Goal: Task Accomplishment & Management: Manage account settings

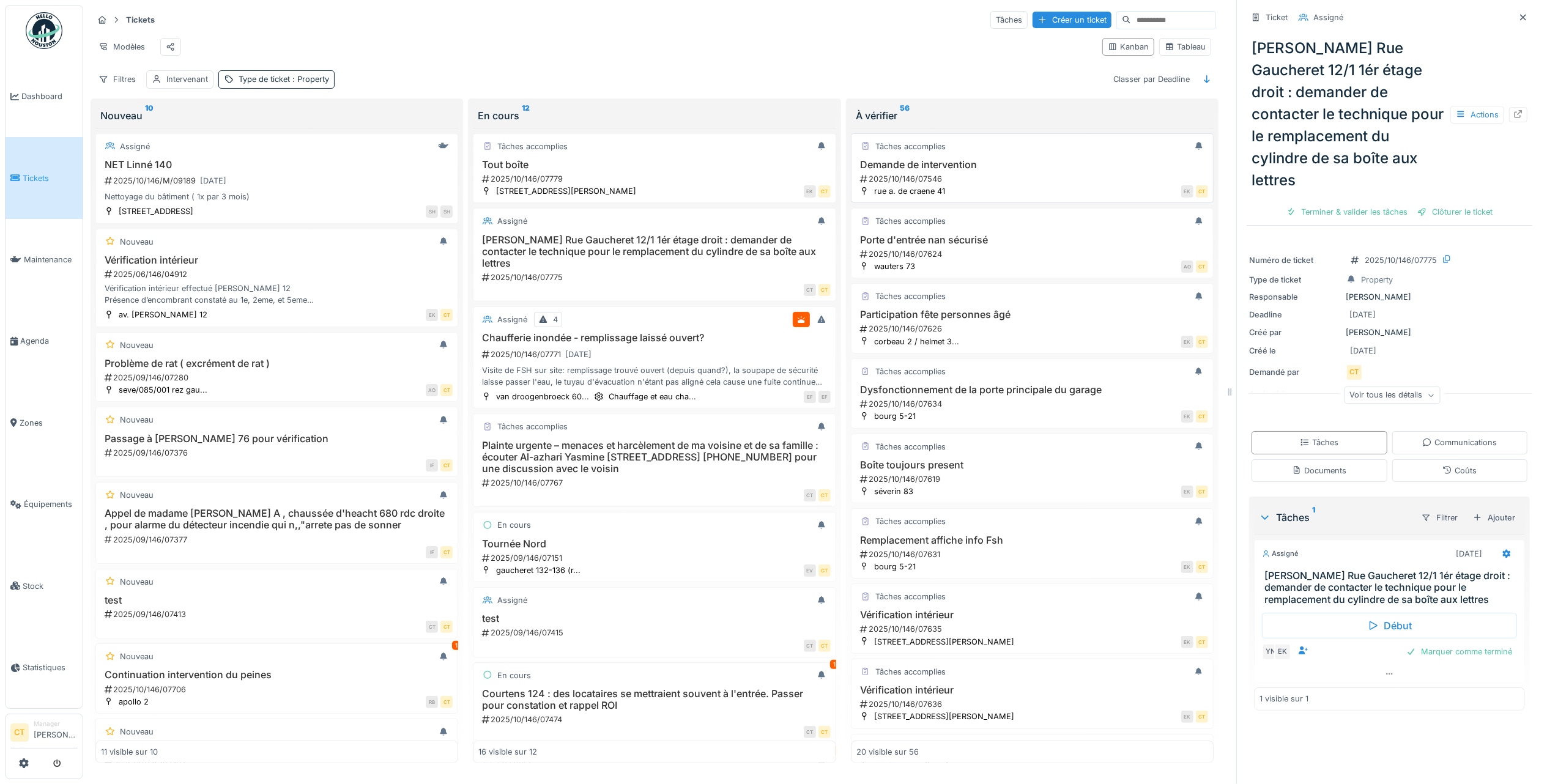
click at [973, 185] on div "Demande de intervention 2025/10/146/07546" at bounding box center [1032, 172] width 351 height 26
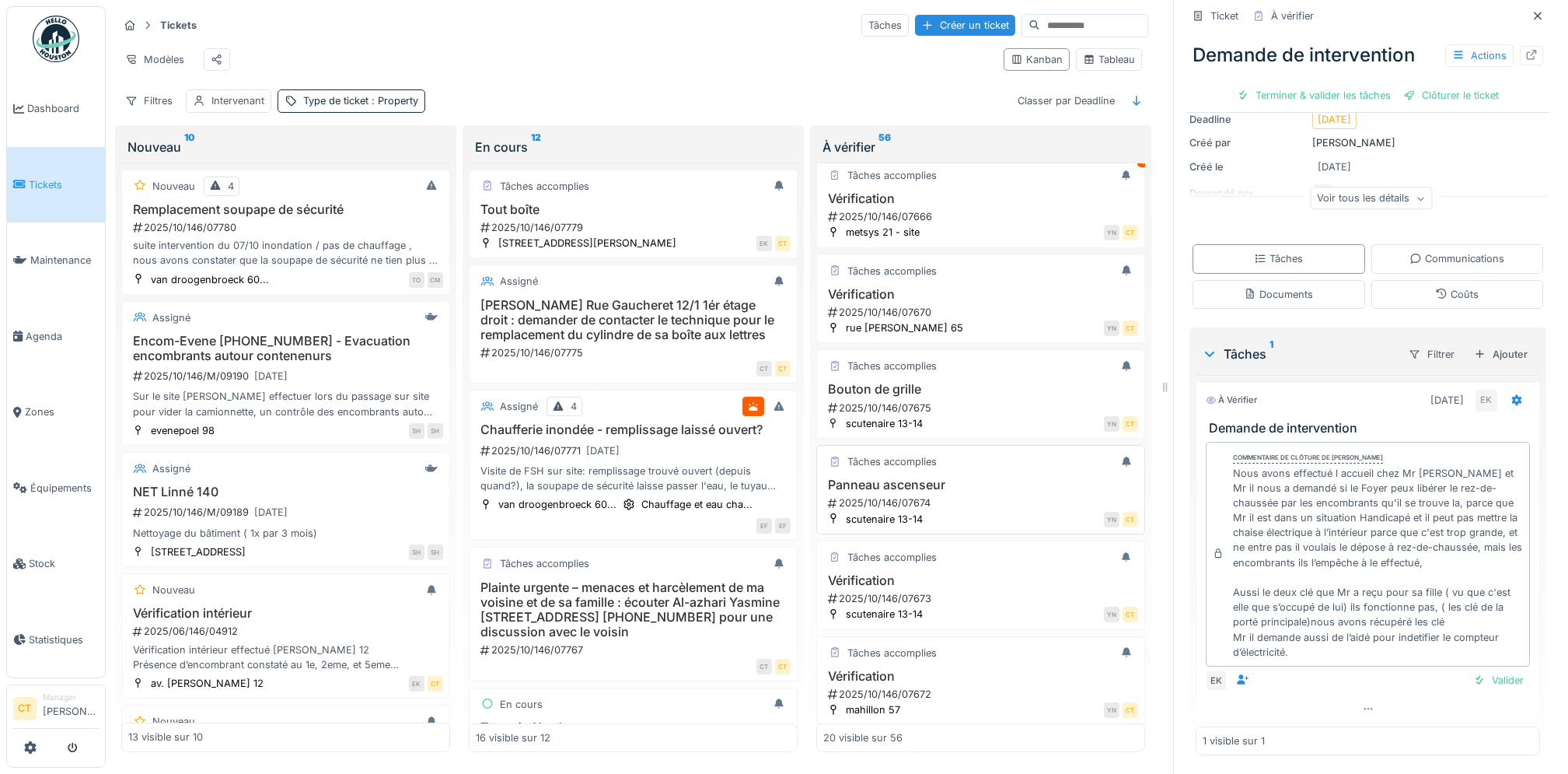
scroll to position [1432, 0]
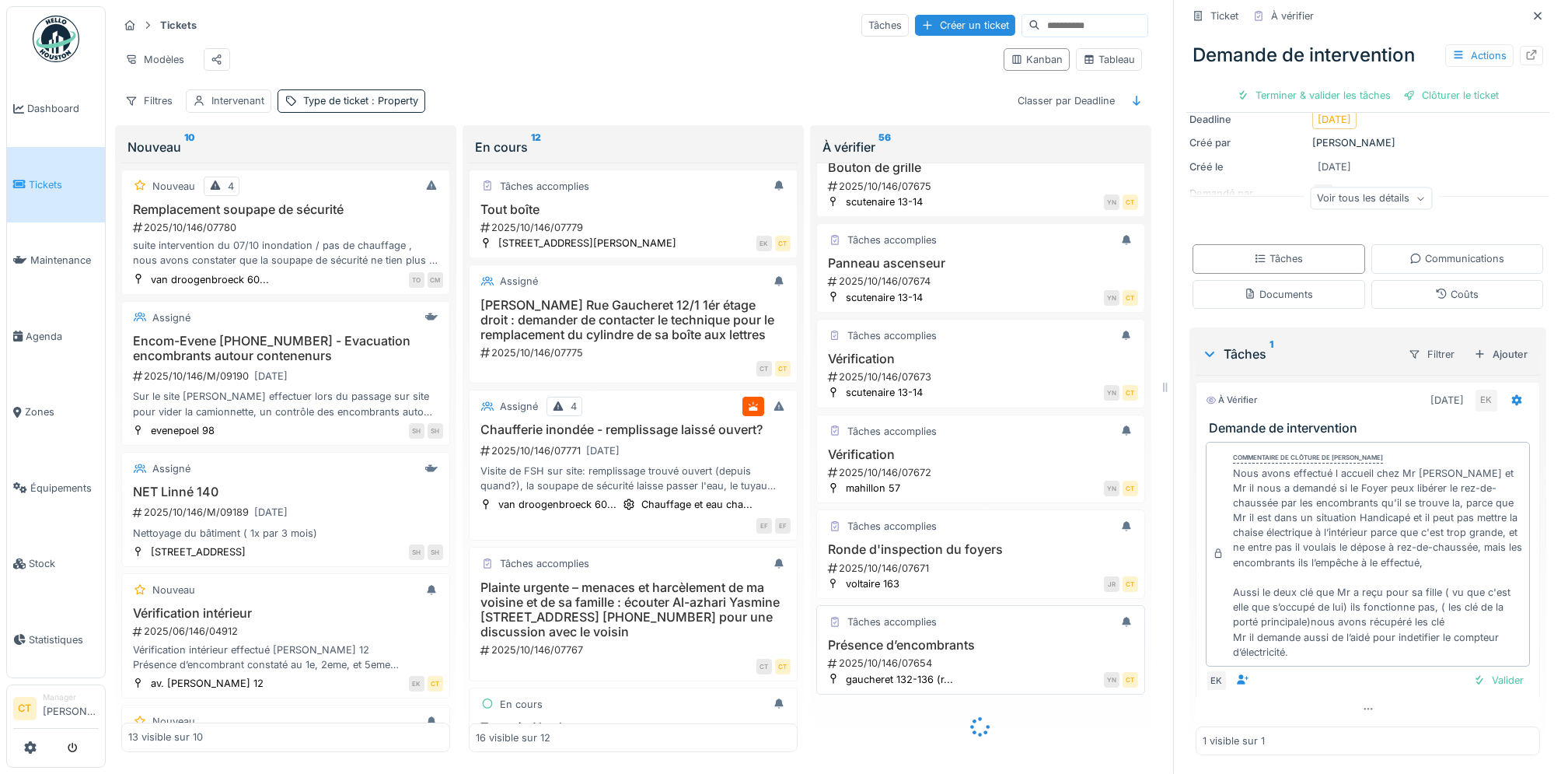
click at [941, 637] on h3 "Présence d’encombrants" at bounding box center [980, 645] width 315 height 15
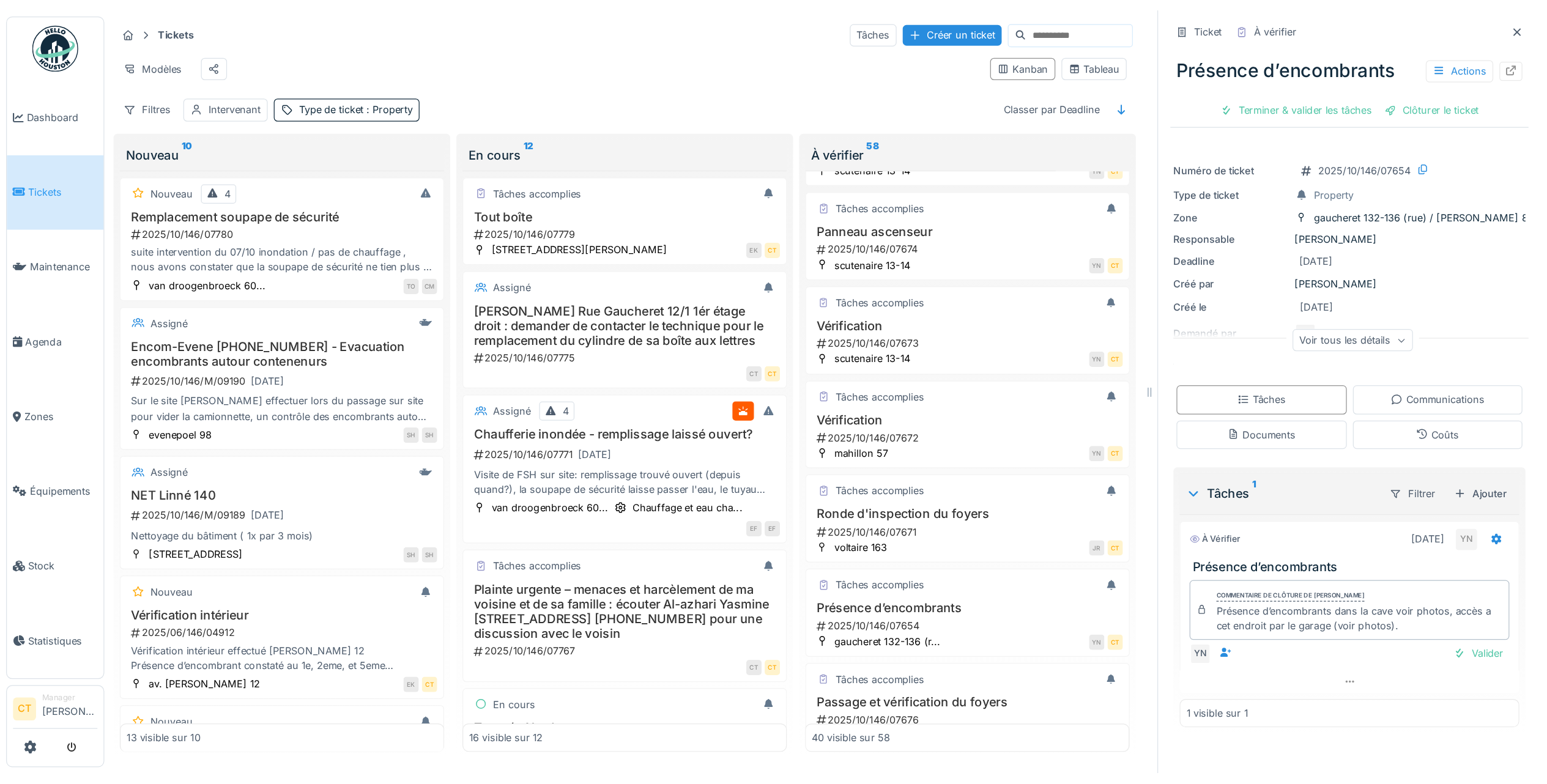
scroll to position [1126, 0]
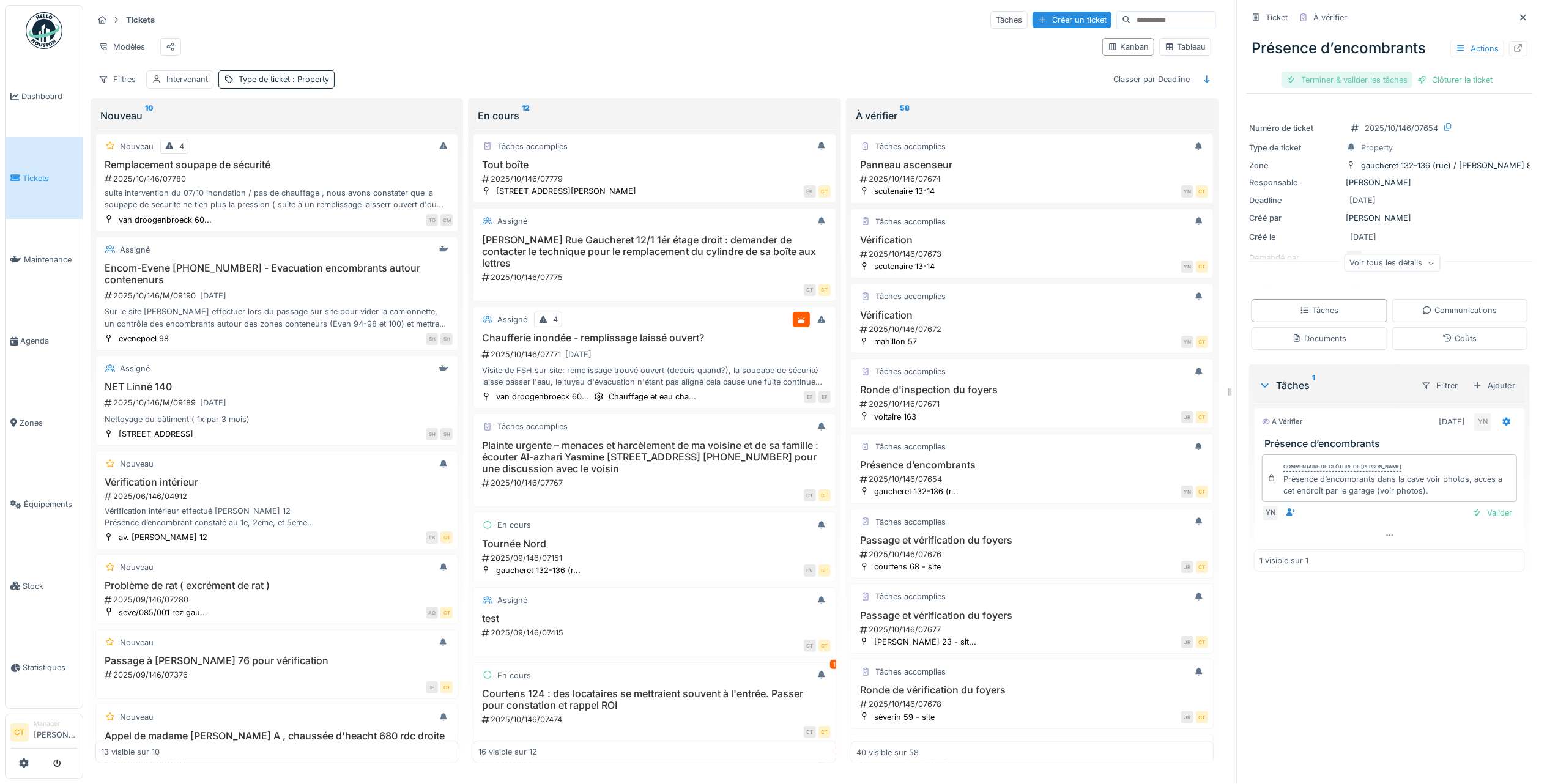
click at [1351, 84] on div "Terminer & valider les tâches" at bounding box center [1346, 80] width 131 height 17
click at [1389, 81] on div "Clôturer le ticket" at bounding box center [1389, 80] width 85 height 17
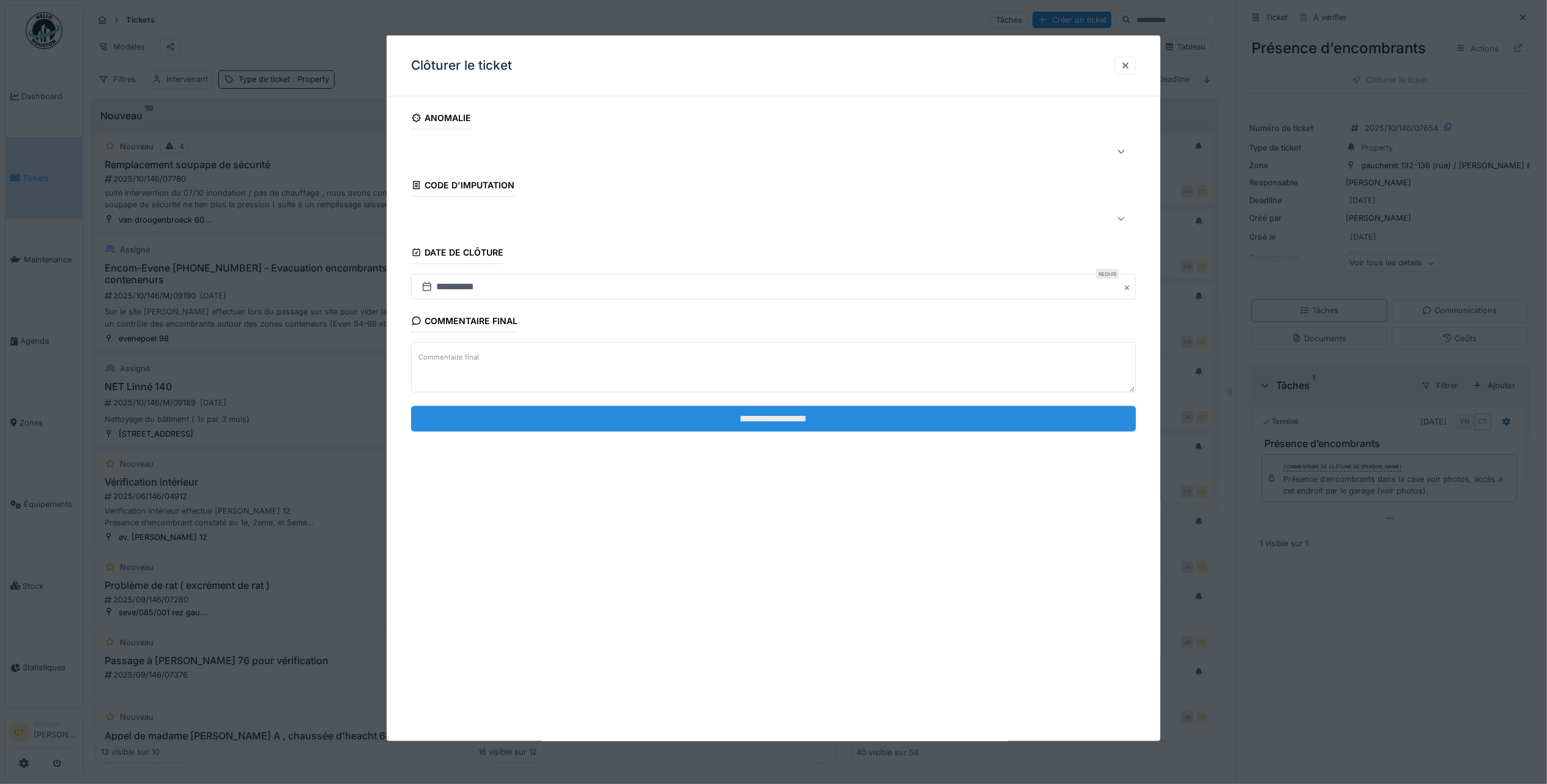
click at [905, 419] on input "**********" at bounding box center [773, 418] width 725 height 26
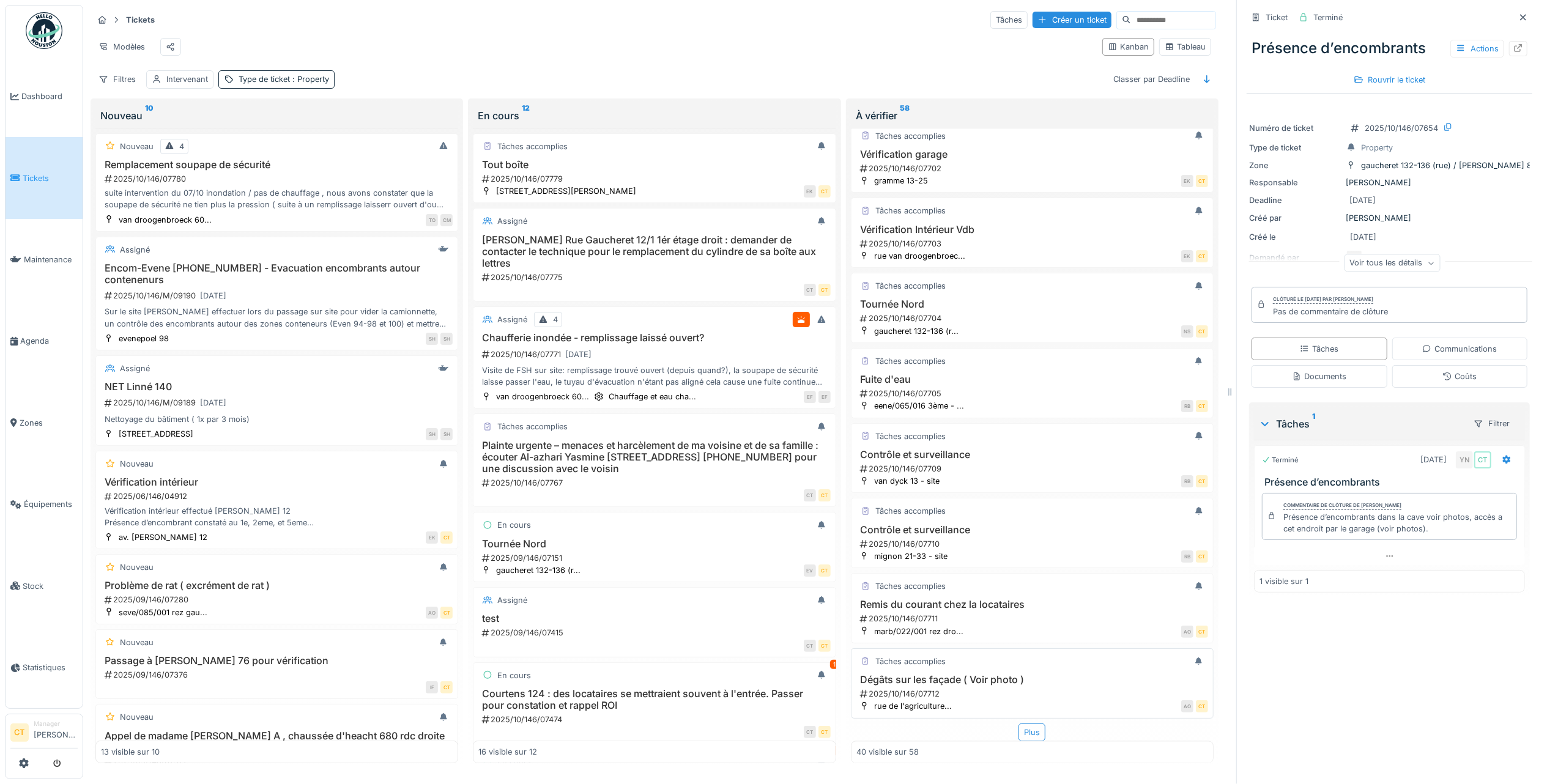
scroll to position [12, 0]
click at [972, 688] on div "2025/10/146/07712" at bounding box center [1033, 694] width 349 height 12
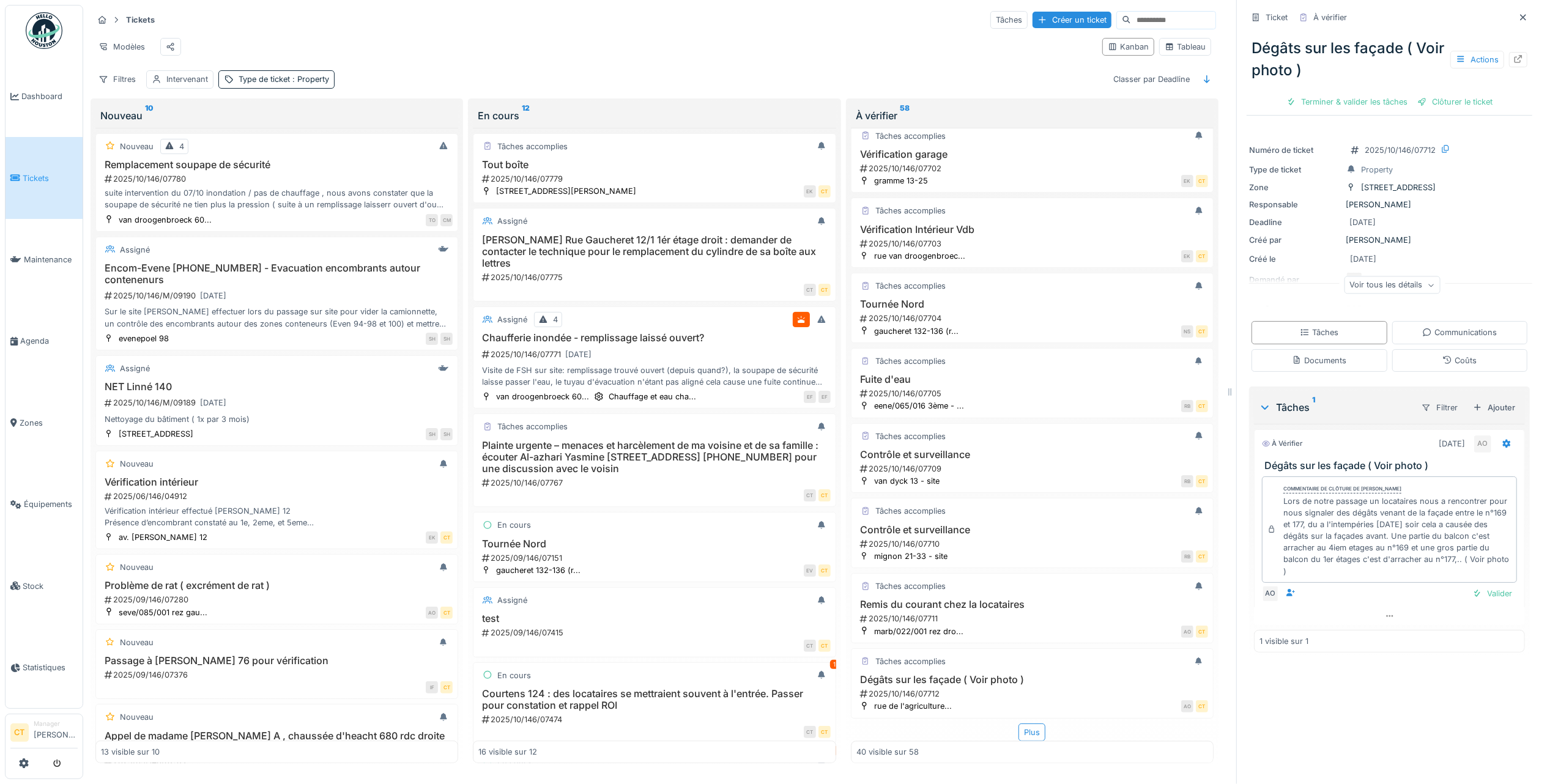
click at [1389, 285] on div "Voir tous les détails" at bounding box center [1391, 285] width 96 height 18
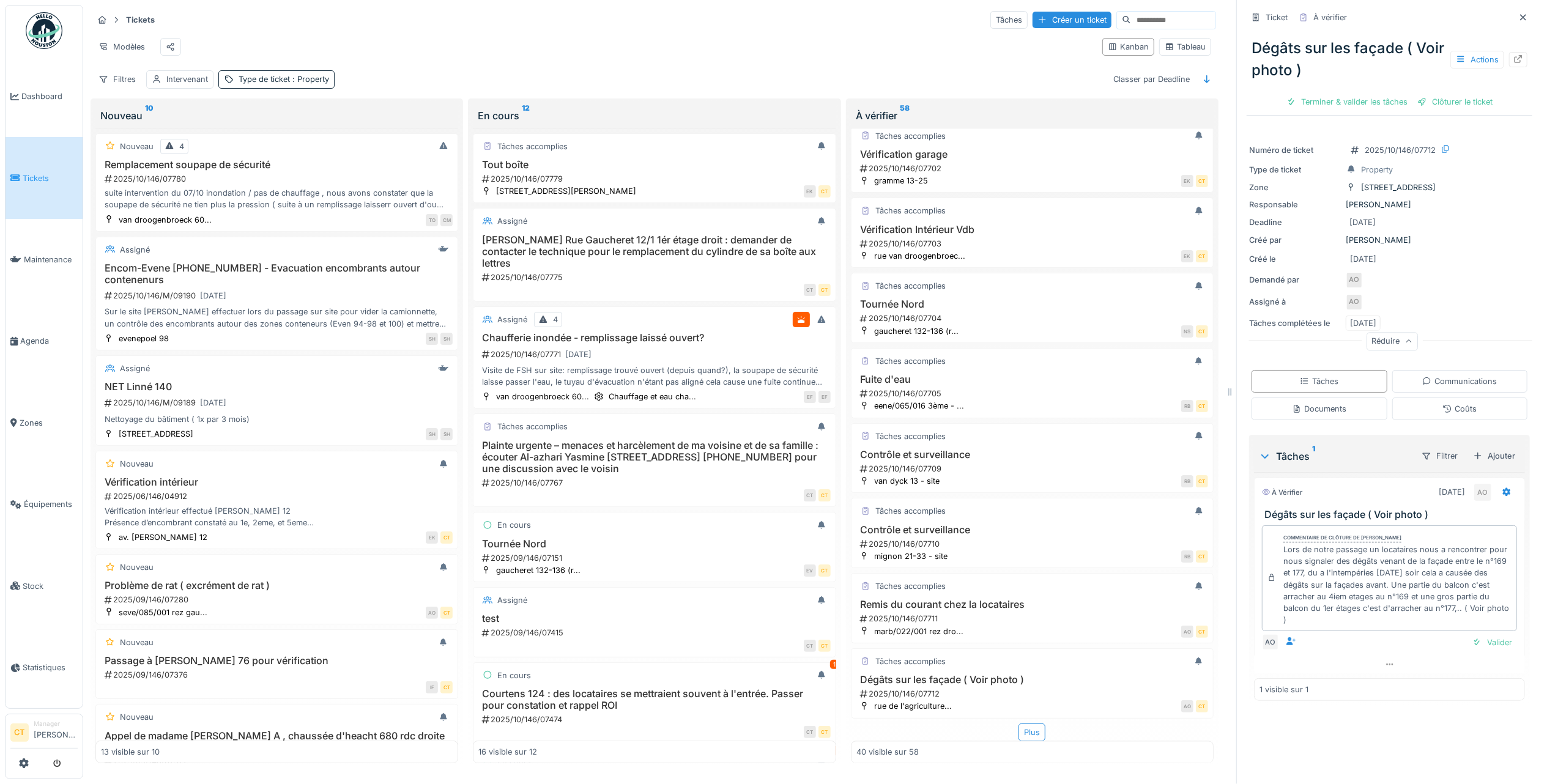
scroll to position [12, 0]
click at [1338, 94] on div "Terminer & valider les tâches" at bounding box center [1346, 102] width 131 height 17
click at [1378, 94] on div "Clôturer le ticket" at bounding box center [1389, 102] width 85 height 17
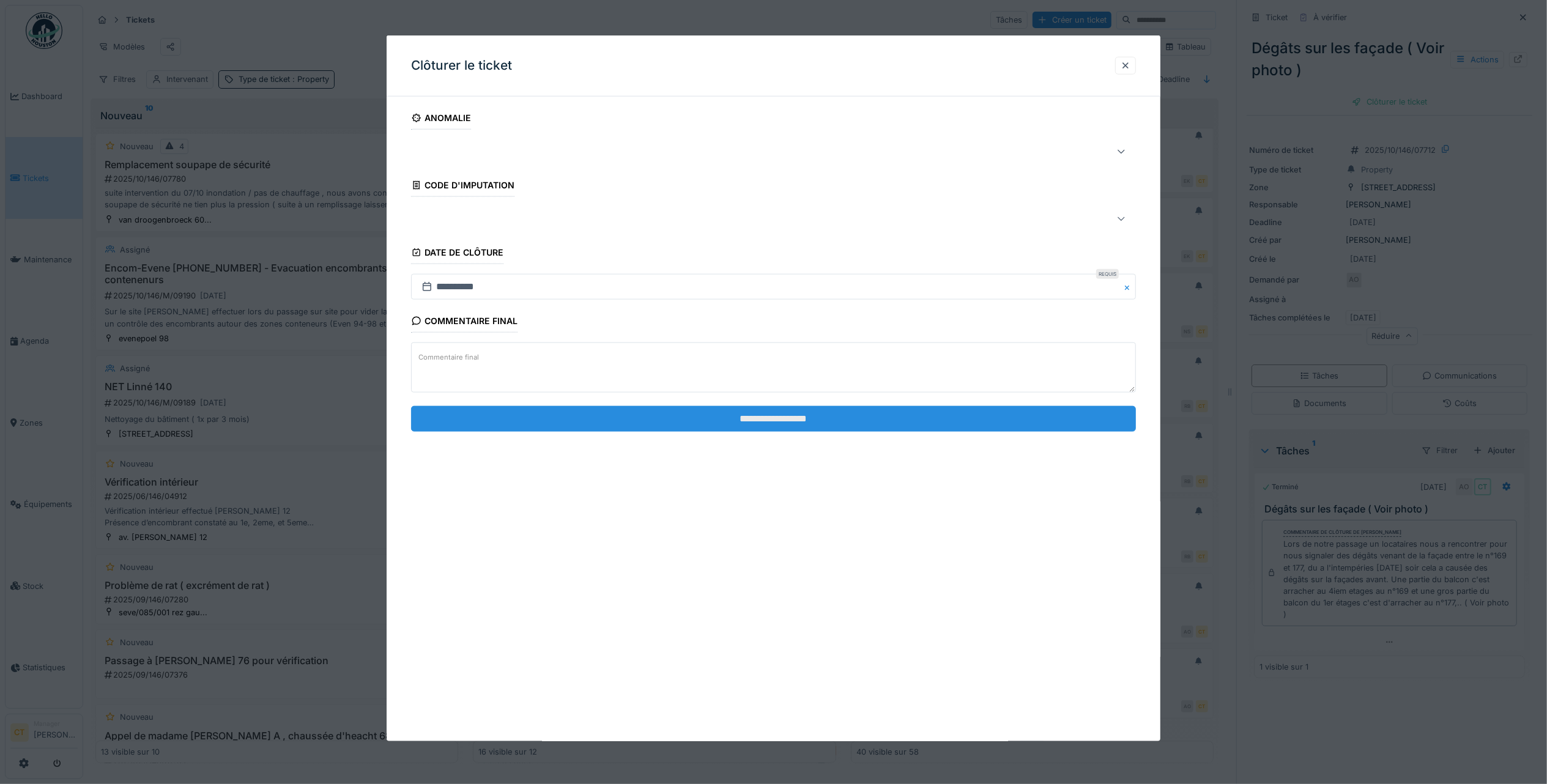
click at [938, 422] on input "**********" at bounding box center [773, 418] width 725 height 26
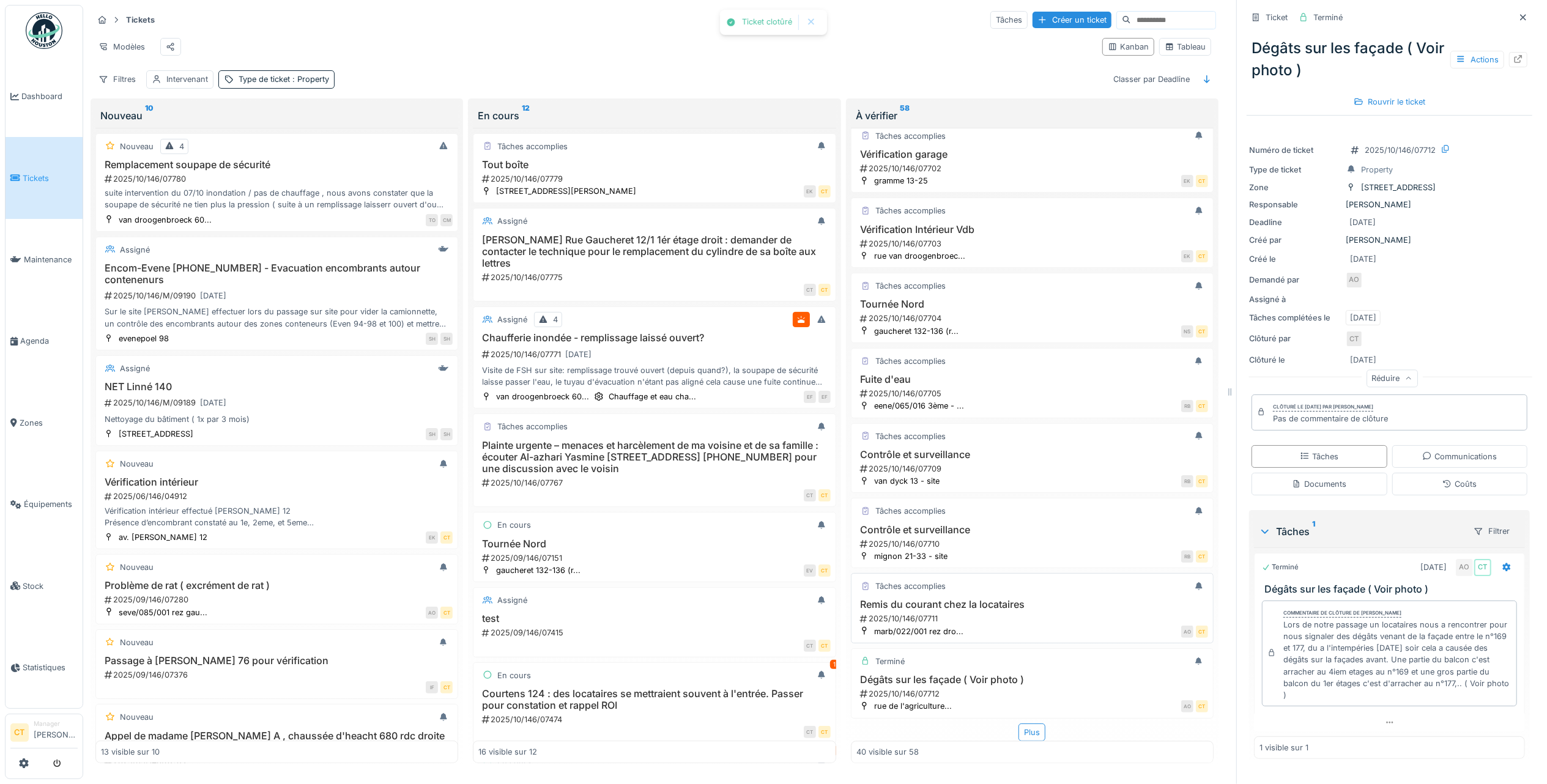
click at [959, 598] on h3 "Remis du courant chez la locataires" at bounding box center [1032, 604] width 351 height 12
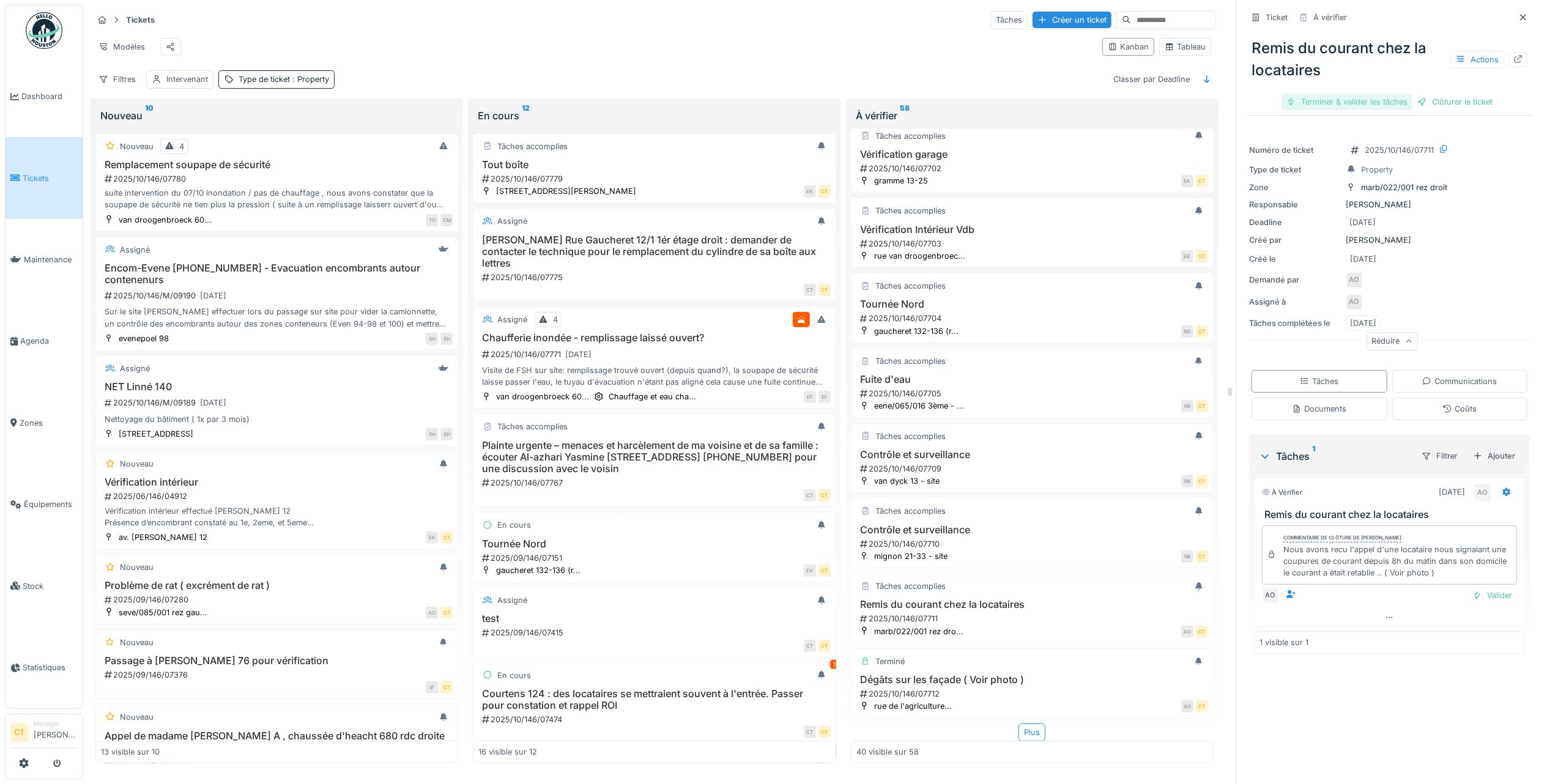
click at [1345, 94] on div "Terminer & valider les tâches" at bounding box center [1346, 102] width 131 height 17
click at [1387, 94] on div "Clôturer le ticket" at bounding box center [1389, 102] width 85 height 17
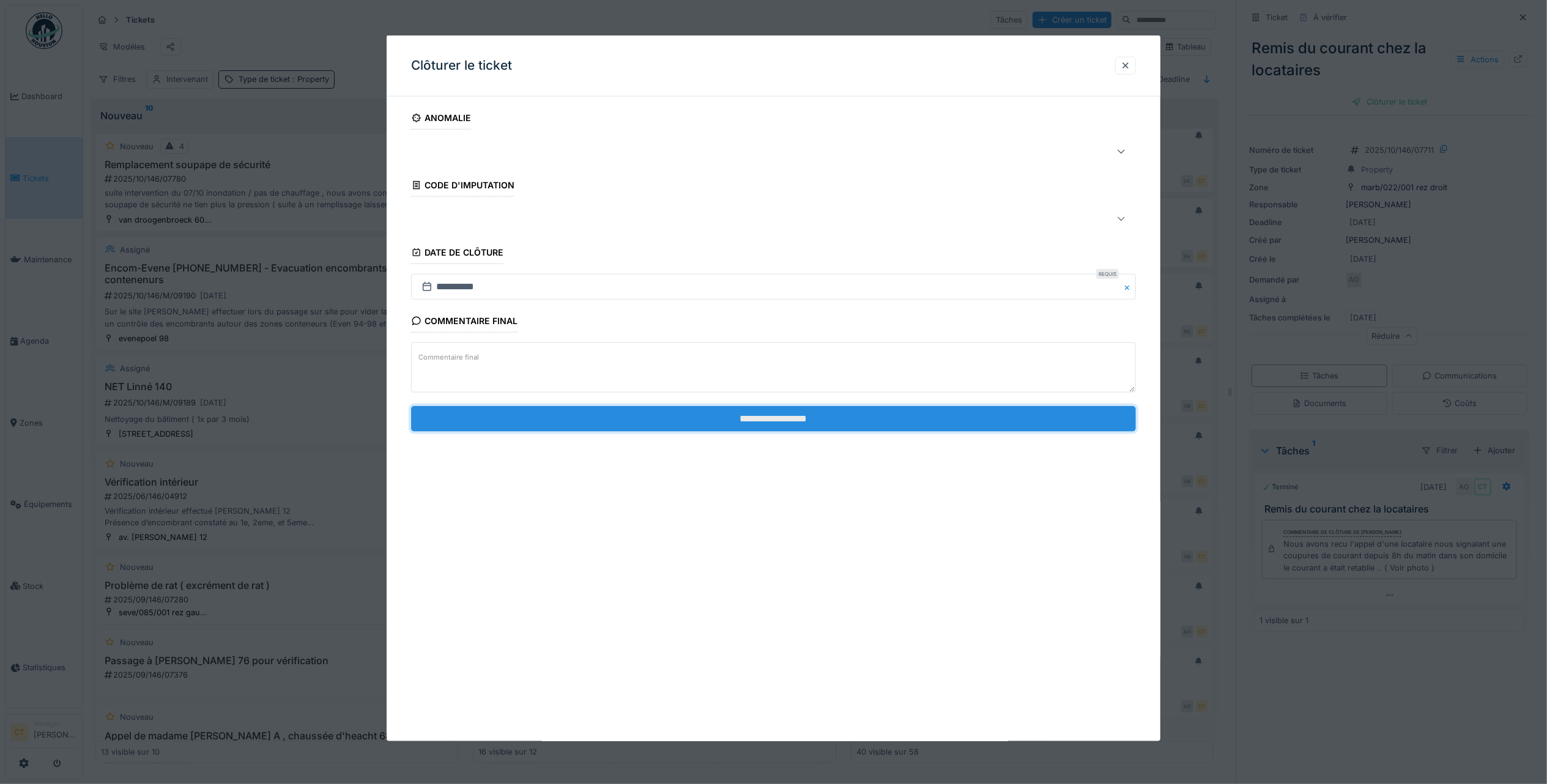
click at [1023, 419] on input "**********" at bounding box center [773, 418] width 725 height 26
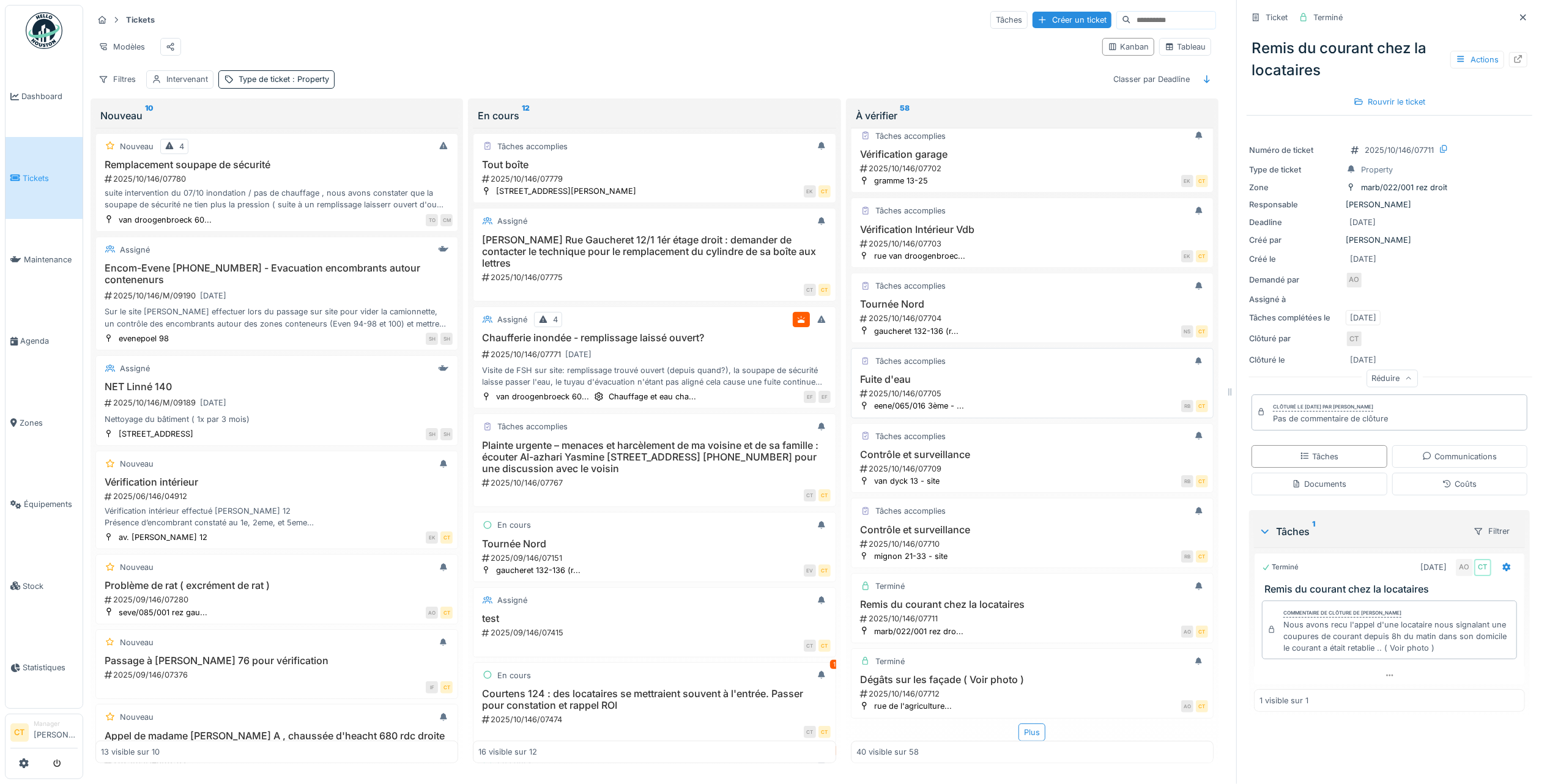
drag, startPoint x: 1000, startPoint y: 368, endPoint x: 1008, endPoint y: 376, distance: 11.3
click at [1003, 388] on div "2025/10/146/07705" at bounding box center [1033, 394] width 349 height 12
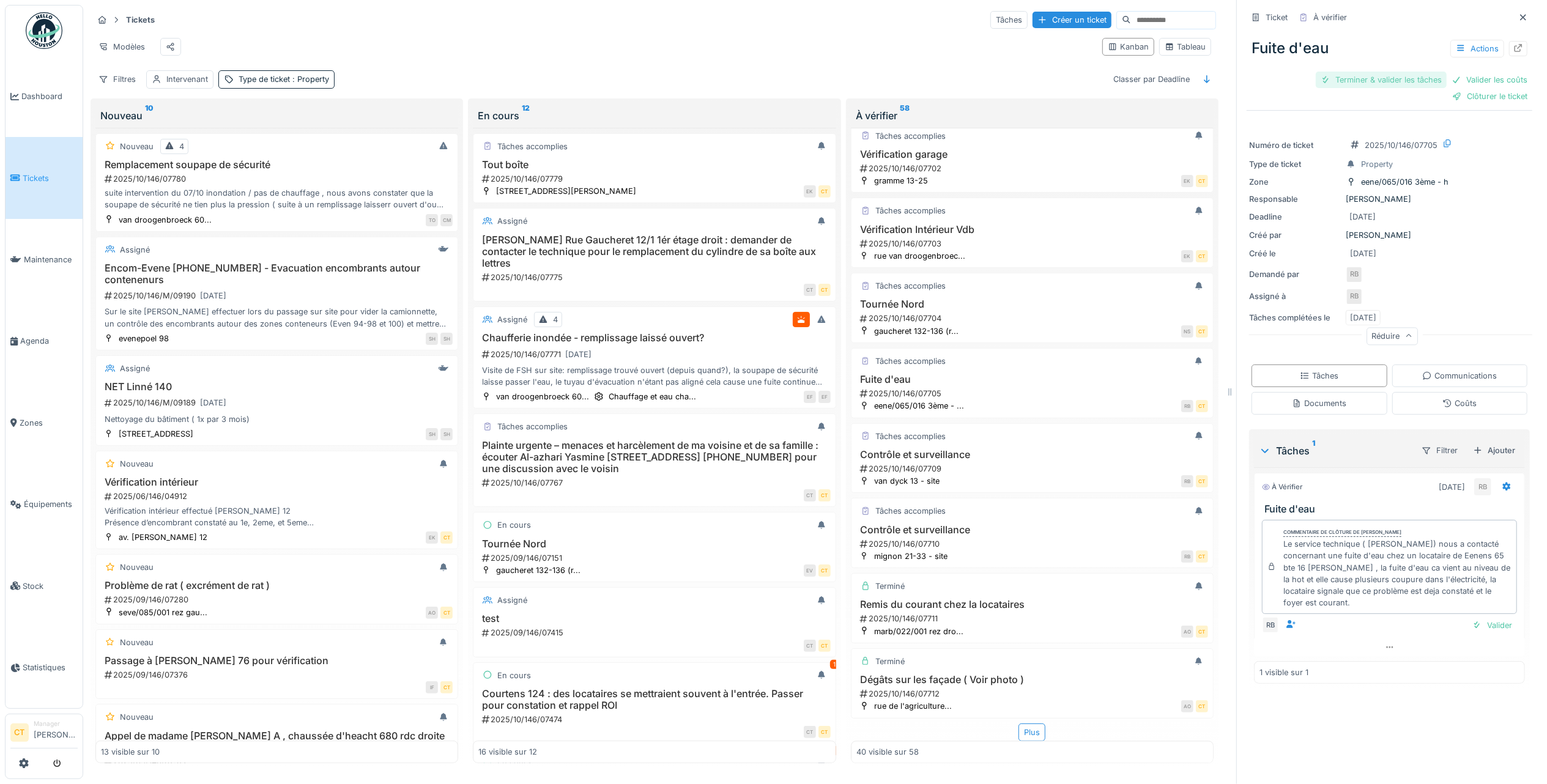
click at [1358, 72] on div "Terminer & valider les tâches" at bounding box center [1380, 80] width 131 height 17
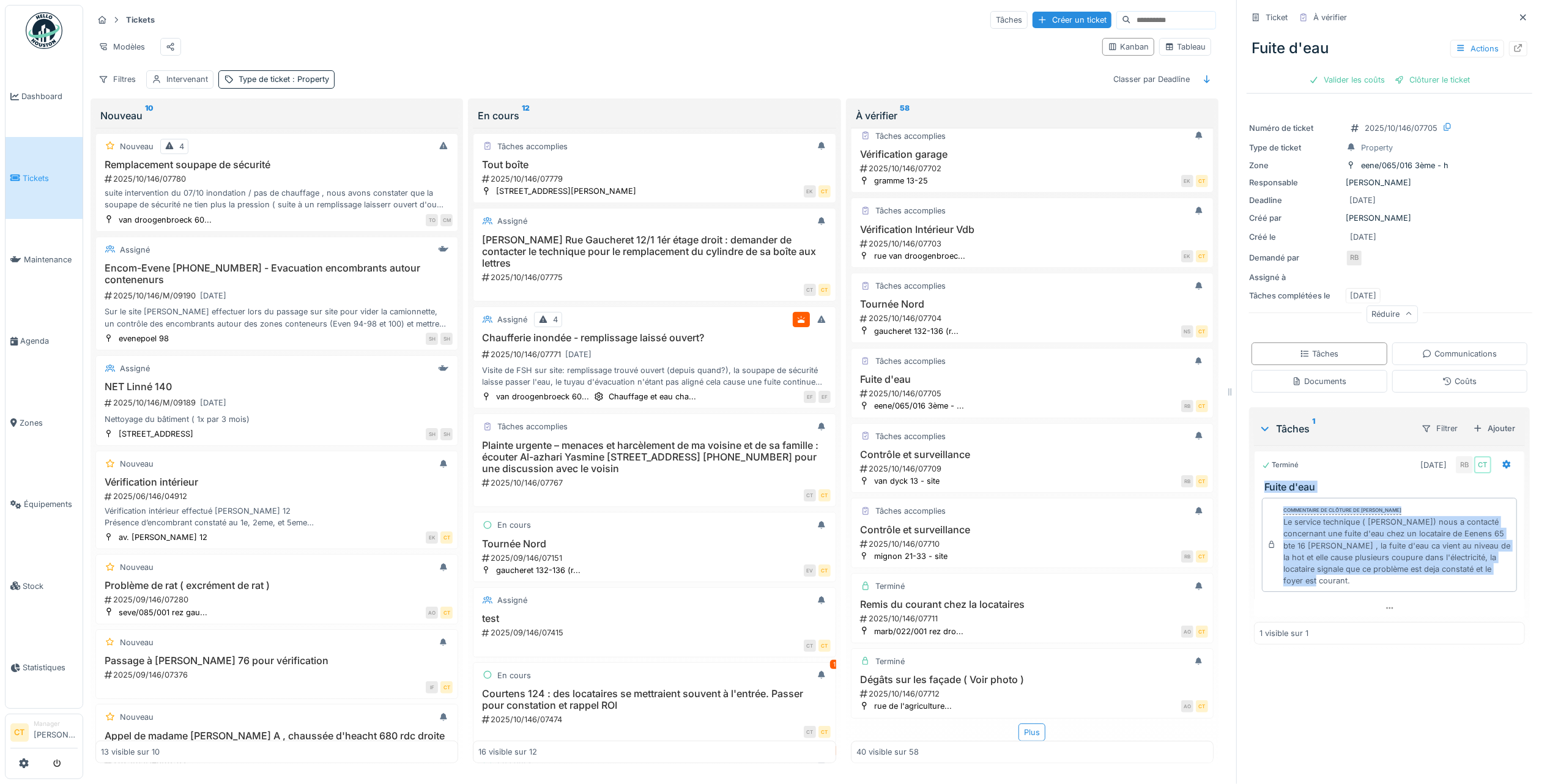
drag, startPoint x: 1381, startPoint y: 581, endPoint x: 1245, endPoint y: 475, distance: 172.4
click at [1254, 475] on div "Terminé [DATE] RB CT Fuite d'eau Commentaire de clôture de [PERSON_NAME] Le ser…" at bounding box center [1389, 534] width 271 height 167
drag, startPoint x: 1245, startPoint y: 475, endPoint x: 1337, endPoint y: 539, distance: 112.1
copy div "Fuite d'eau Commentaire de clôture de [PERSON_NAME] Le service technique ( [PER…"
drag, startPoint x: 1421, startPoint y: 61, endPoint x: 1422, endPoint y: 53, distance: 8.1
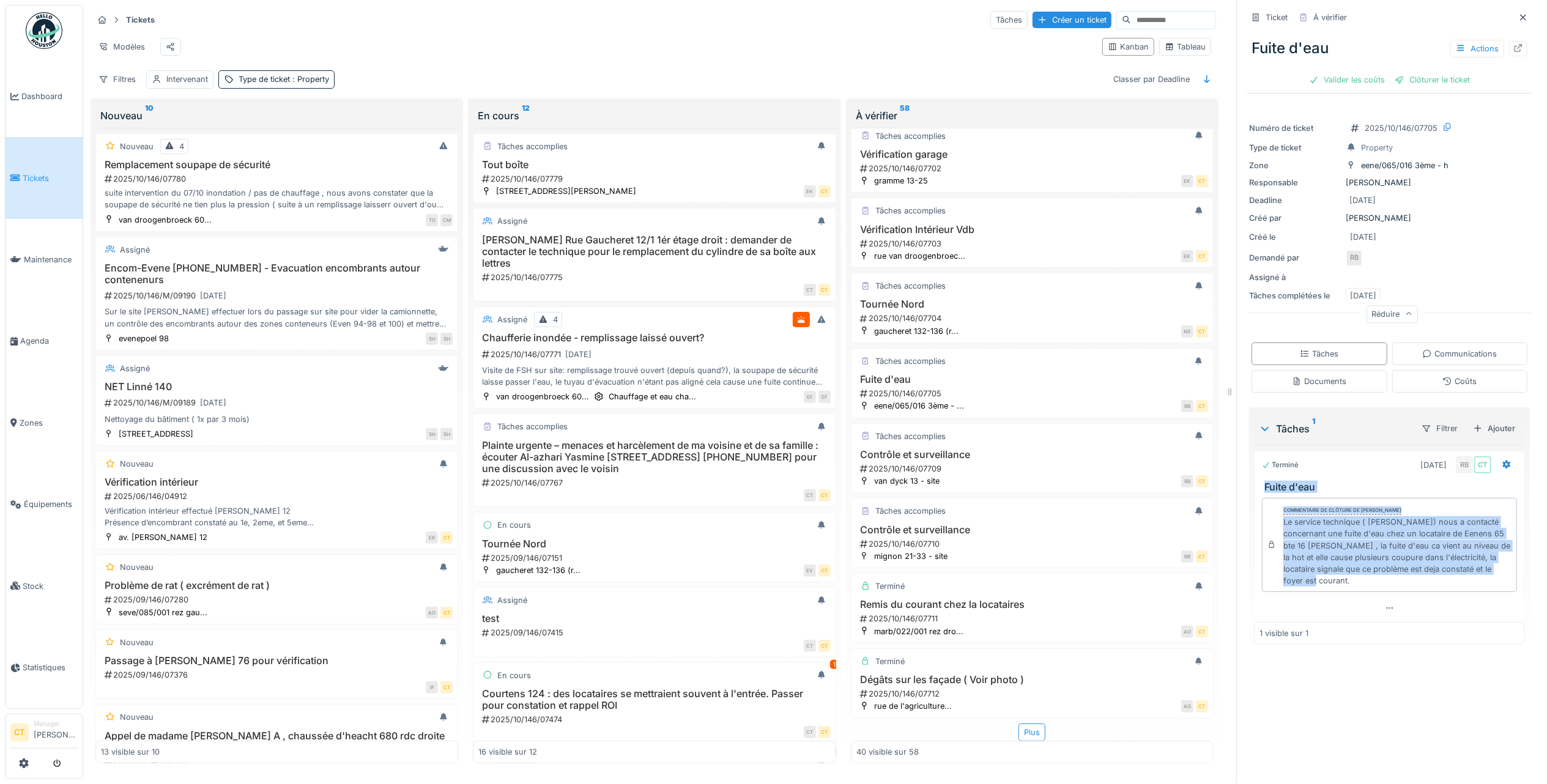
click at [1421, 72] on div "Clôturer le ticket" at bounding box center [1432, 80] width 85 height 17
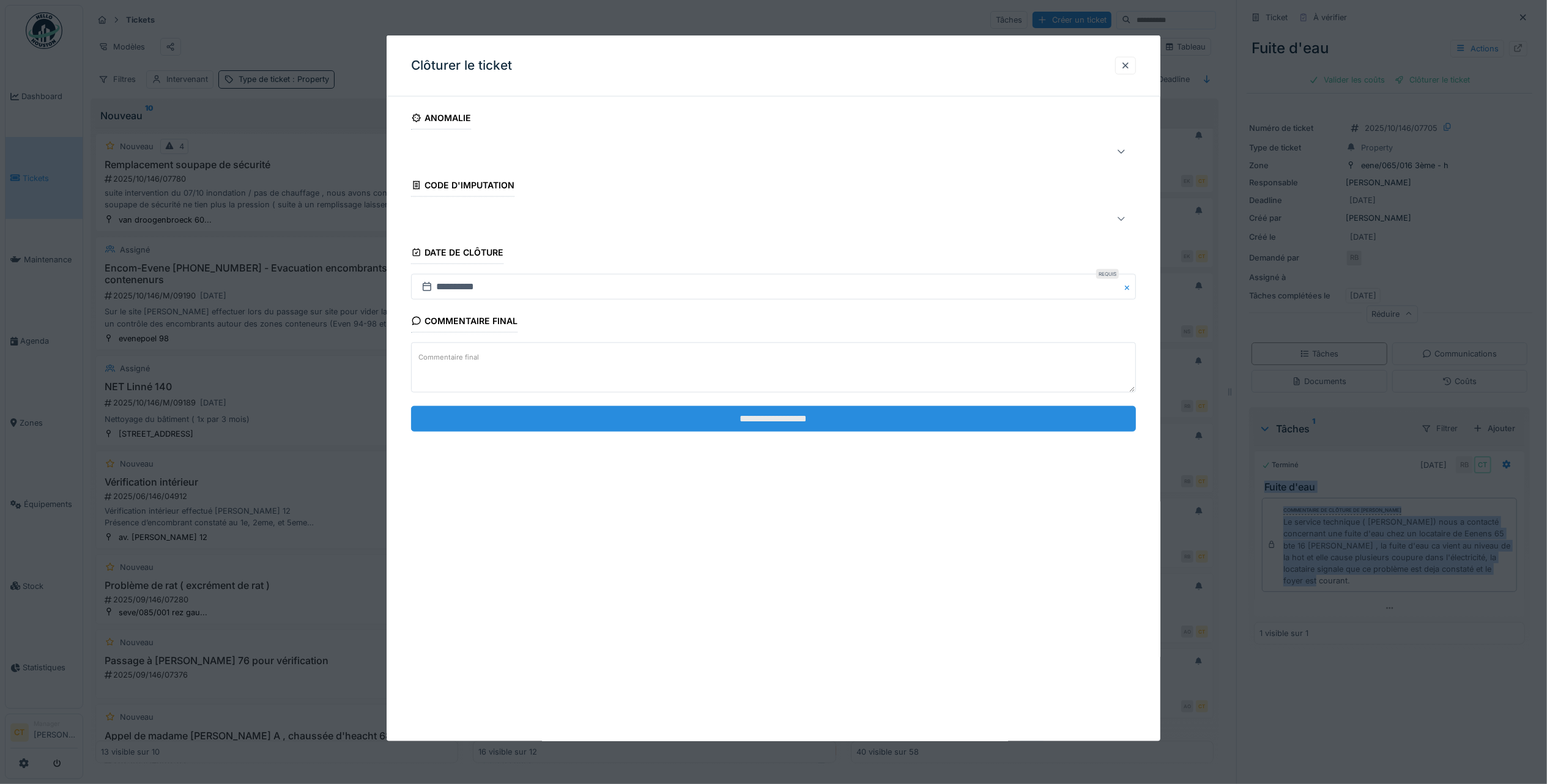
click at [1015, 418] on input "**********" at bounding box center [773, 418] width 725 height 26
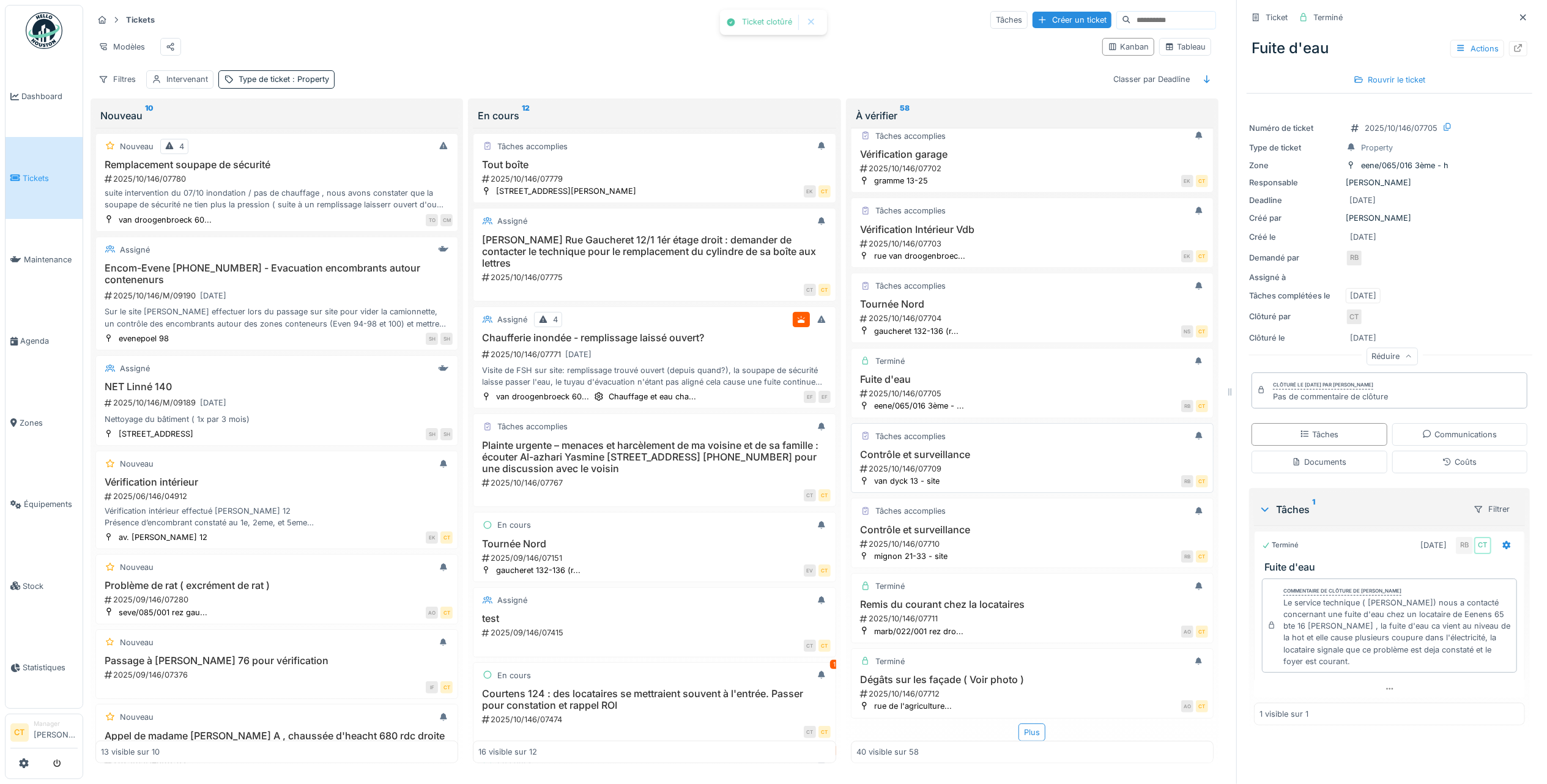
click at [969, 449] on h3 "Contrôle et surveillance" at bounding box center [1032, 454] width 351 height 12
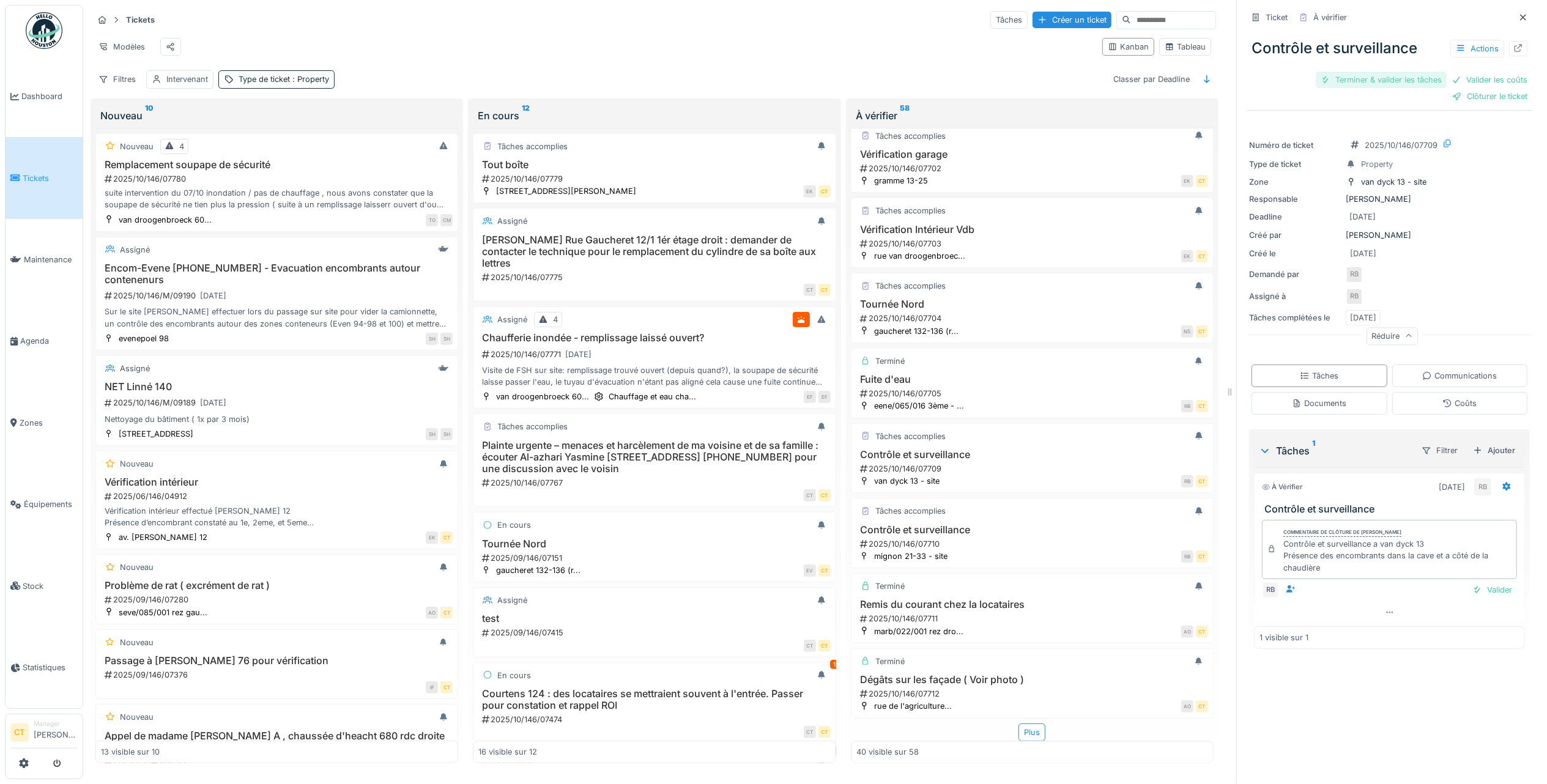
click at [1367, 74] on div "Terminer & valider les tâches" at bounding box center [1380, 80] width 131 height 17
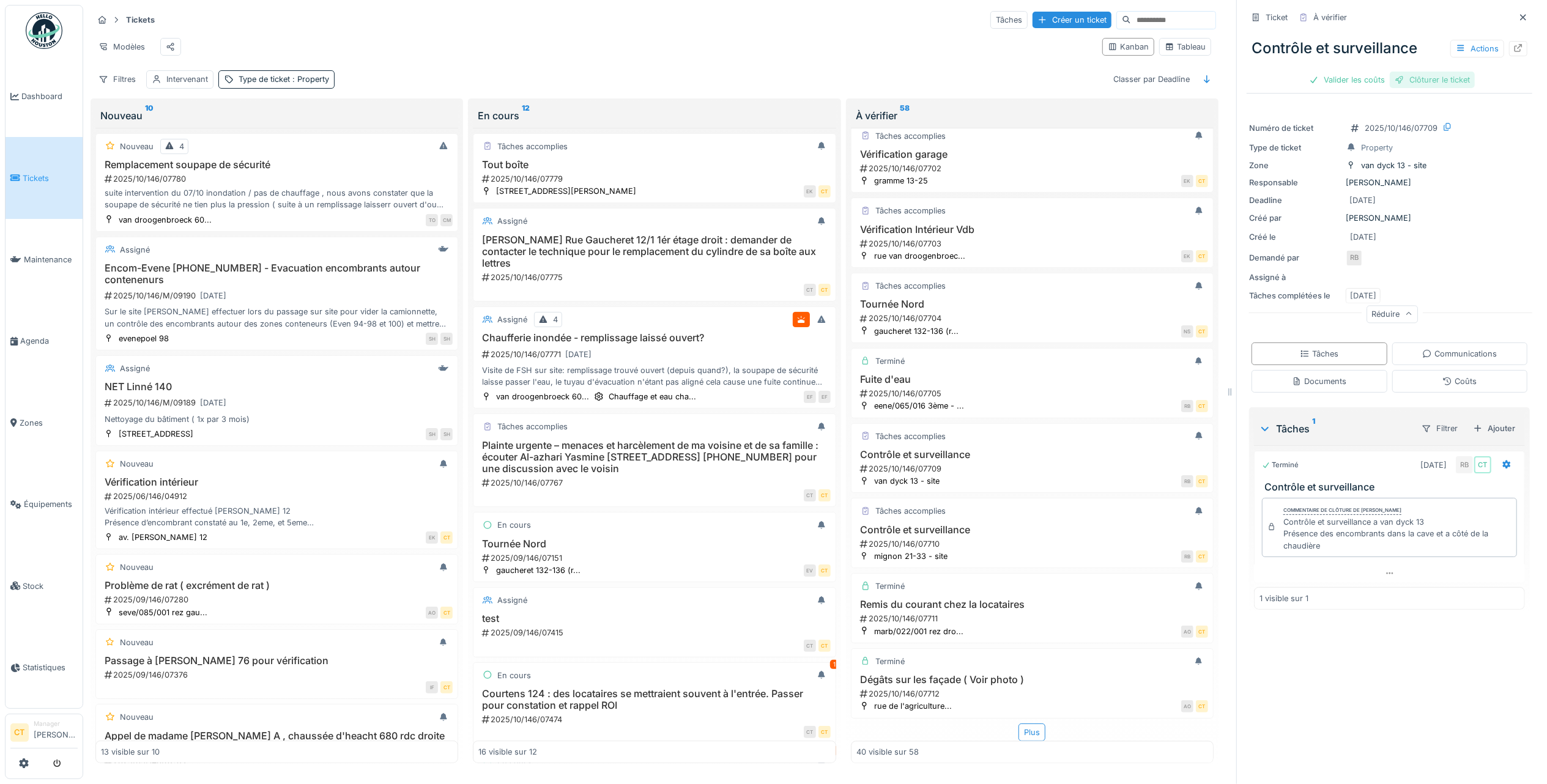
click at [1418, 72] on div "Clôturer le ticket" at bounding box center [1432, 80] width 85 height 17
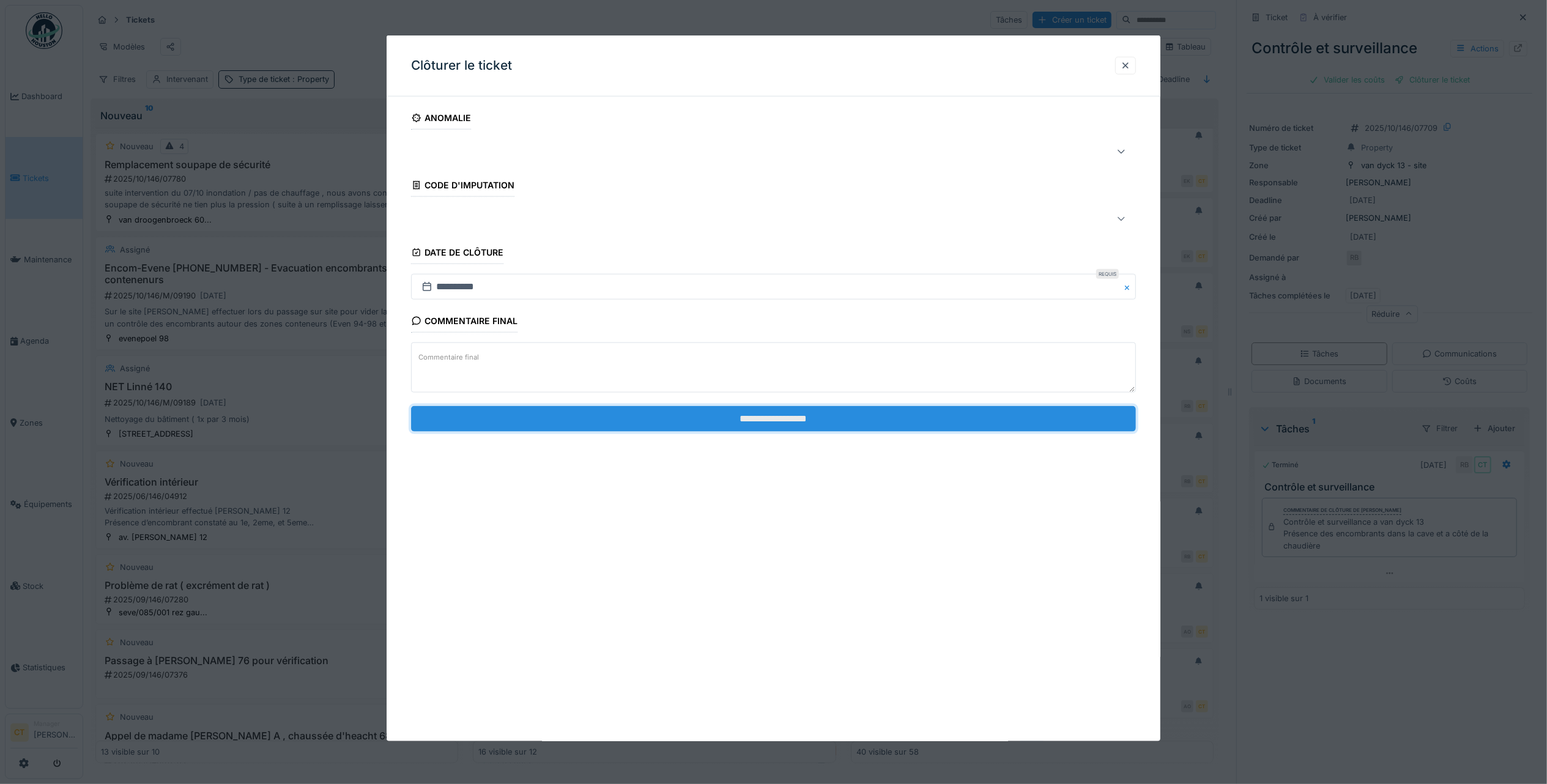
drag, startPoint x: 850, startPoint y: 423, endPoint x: 848, endPoint y: 417, distance: 6.3
click at [850, 422] on input "**********" at bounding box center [773, 418] width 725 height 26
